Goal: Find specific page/section: Find specific page/section

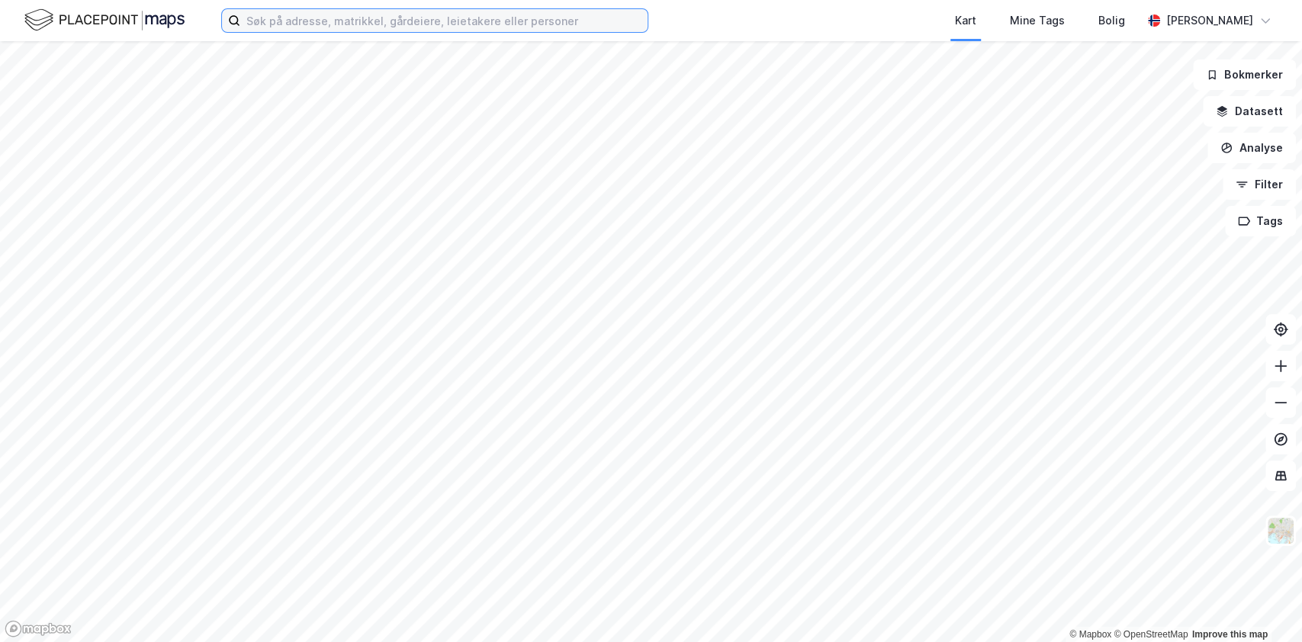
click at [290, 15] on input at bounding box center [443, 20] width 407 height 23
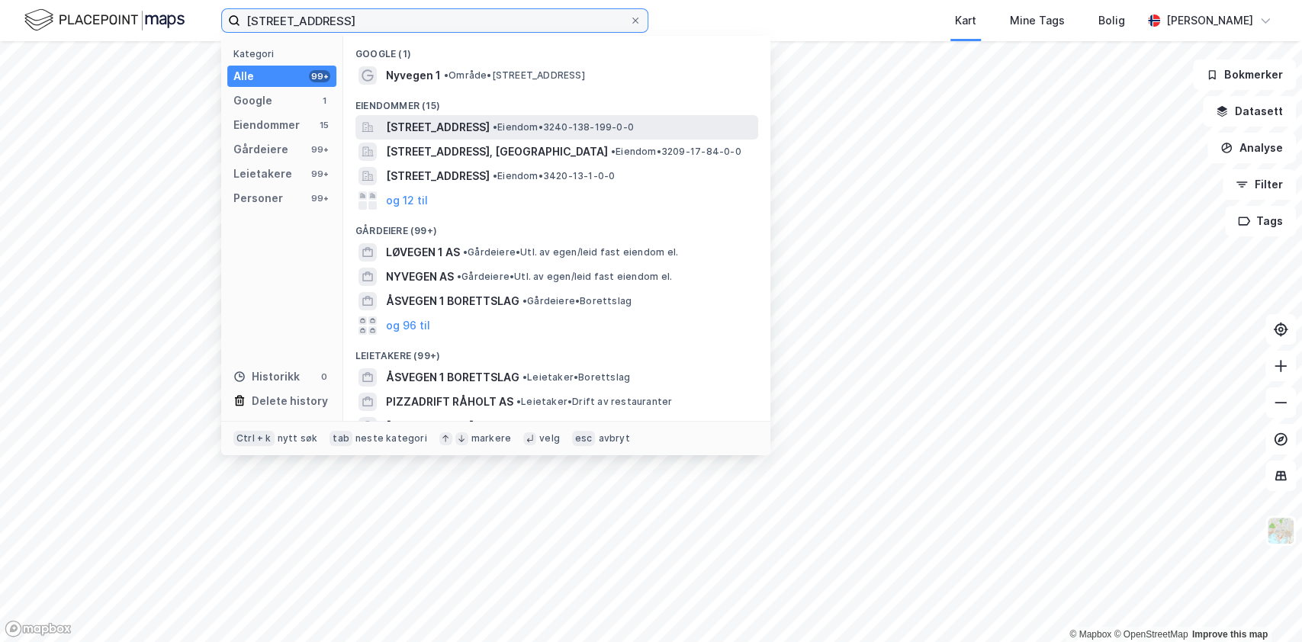
type input "[STREET_ADDRESS]"
